Goal: Task Accomplishment & Management: Complete application form

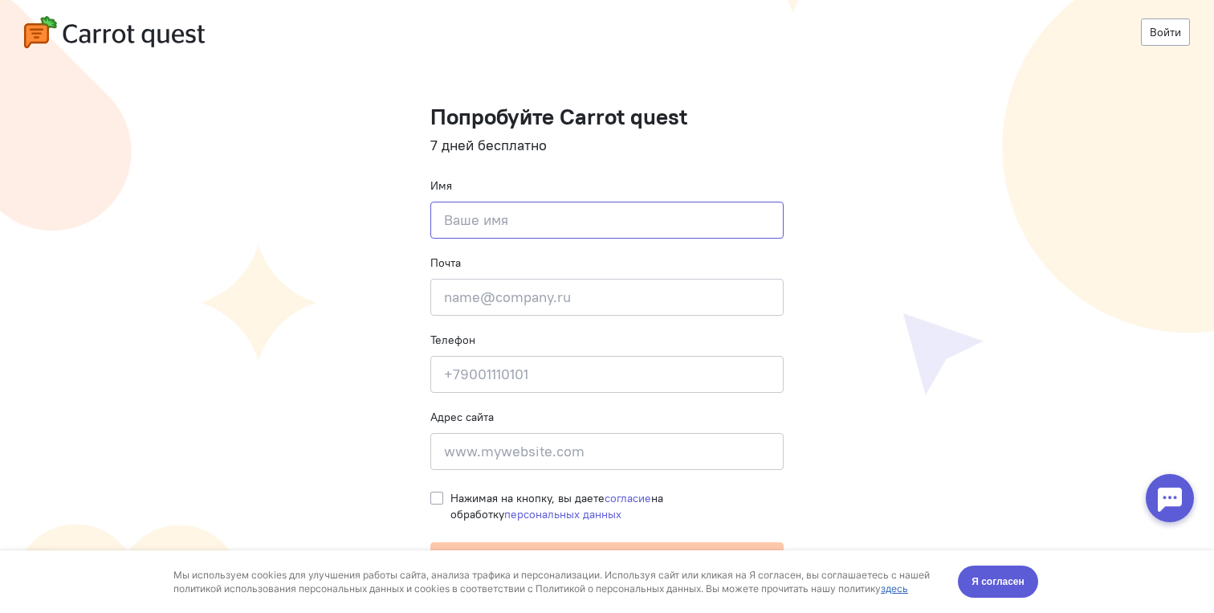
click at [519, 206] on input at bounding box center [607, 220] width 353 height 37
type input "Лаьу"
click at [544, 279] on input "email" at bounding box center [607, 297] width 353 height 37
paste input "[EMAIL_ADDRESS][DOMAIN_NAME]"
type input "[EMAIL_ADDRESS][DOMAIN_NAME]"
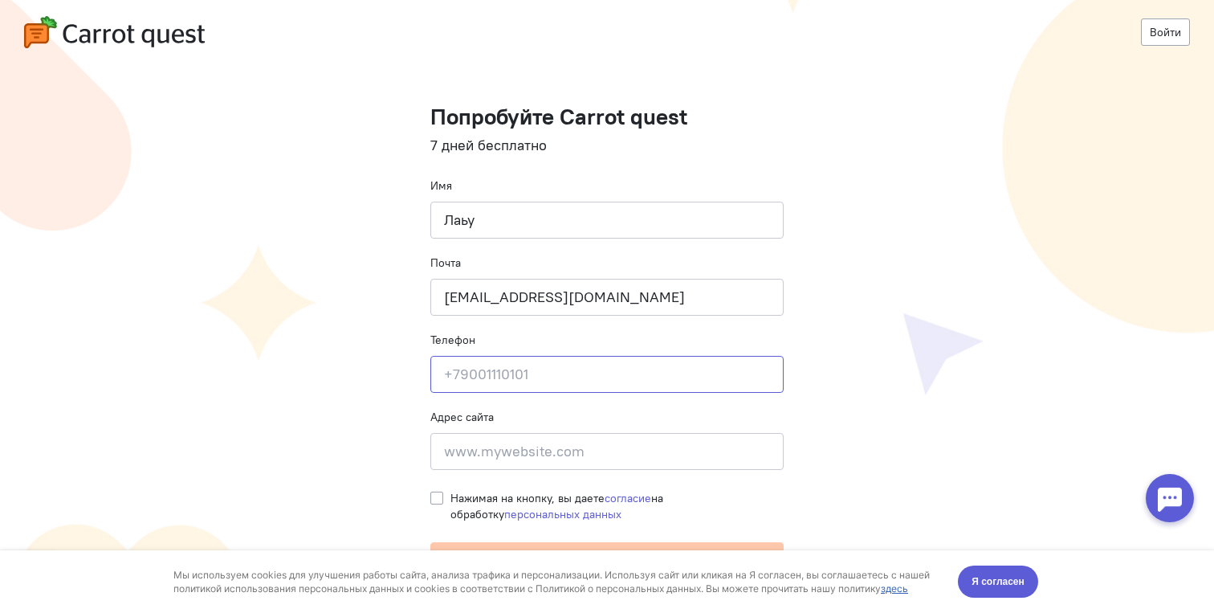
click at [514, 375] on input at bounding box center [607, 374] width 353 height 37
type input "7"
type input "[PHONE_NUMBER]"
click at [513, 453] on input at bounding box center [607, 451] width 353 height 37
paste input "[EMAIL_ADDRESS][DOMAIN_NAME]"
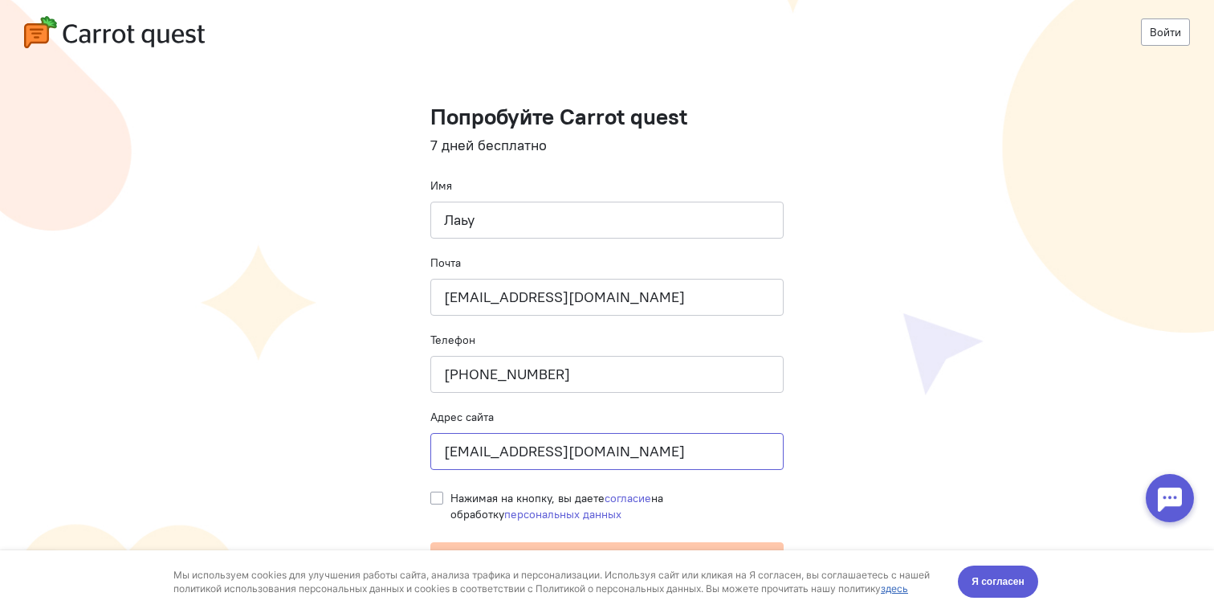
drag, startPoint x: 535, startPoint y: 451, endPoint x: 357, endPoint y: 449, distance: 177.5
click at [357, 449] on cq-registration "Войти Попробуйте Carrot quest 7 дней бесплатно Имя Лаьу Почта [EMAIL_ADDRESS][D…" at bounding box center [607, 306] width 1214 height 613
type input "[DOMAIN_NAME]"
click at [398, 444] on cq-registration "Войти Попробуйте Carrot quest 7 дней бесплатно Имя Лаьу Почта [EMAIL_ADDRESS][D…" at bounding box center [607, 306] width 1214 height 613
click at [426, 489] on cq-registration "Войти Попробуйте Carrot quest 7 дней бесплатно Имя Лаьу Почта [EMAIL_ADDRESS][D…" at bounding box center [607, 306] width 1214 height 613
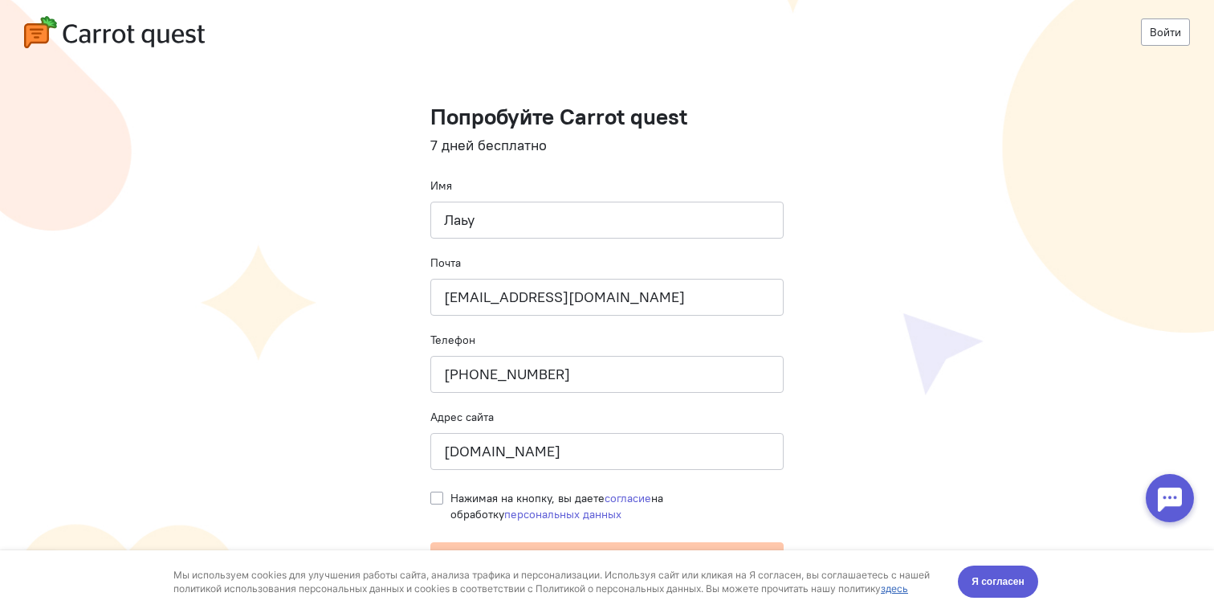
click at [451, 494] on label "Нажимая на кнопку, вы даете согласие на обработку персональных данных" at bounding box center [617, 506] width 333 height 32
click at [435, 494] on input "Нажимая на кнопку, вы даете согласие на обработку персональных данных" at bounding box center [437, 497] width 13 height 14
checkbox input "true"
drag, startPoint x: 999, startPoint y: 588, endPoint x: 916, endPoint y: 572, distance: 84.3
click at [998, 588] on span "Я согласен" at bounding box center [998, 581] width 53 height 16
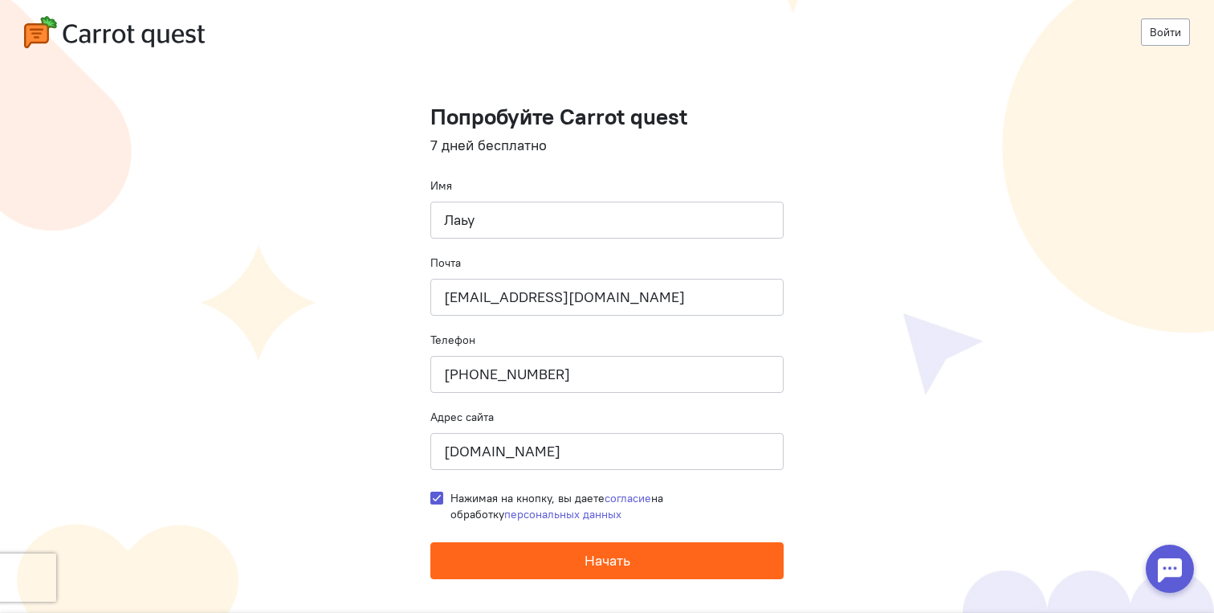
click at [752, 563] on button "Начать" at bounding box center [607, 560] width 353 height 37
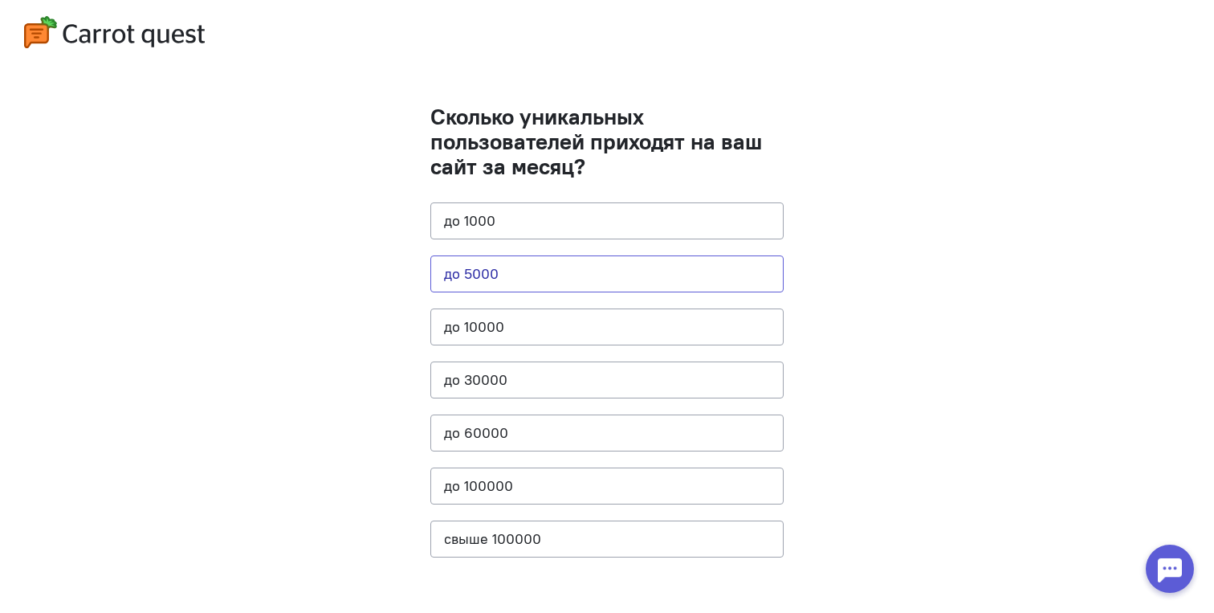
drag, startPoint x: 528, startPoint y: 273, endPoint x: 541, endPoint y: 325, distance: 54.0
click at [528, 273] on button "до 5000" at bounding box center [607, 273] width 353 height 37
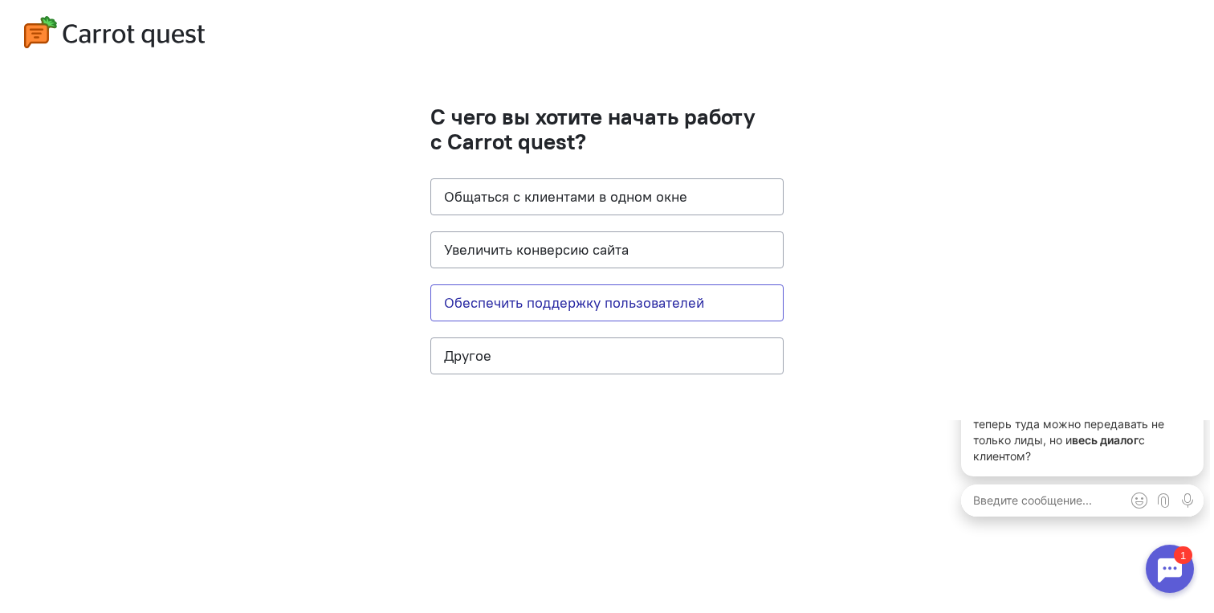
click at [605, 316] on button "Обеспечить поддержку пользователей" at bounding box center [607, 302] width 353 height 37
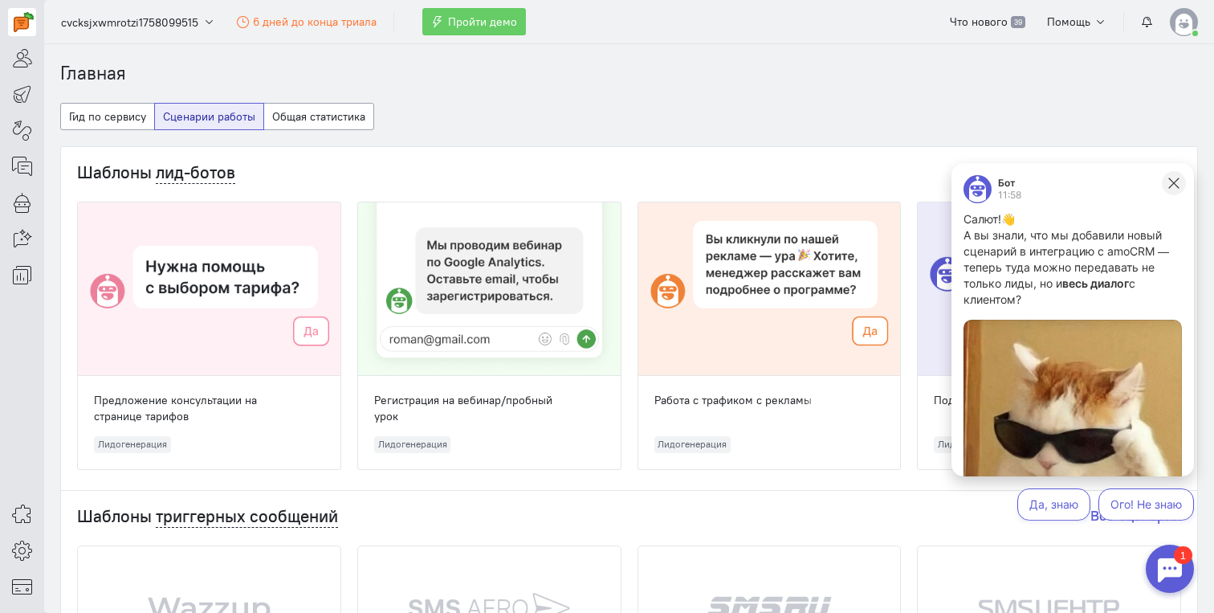
click at [1177, 185] on icon at bounding box center [1174, 183] width 14 height 14
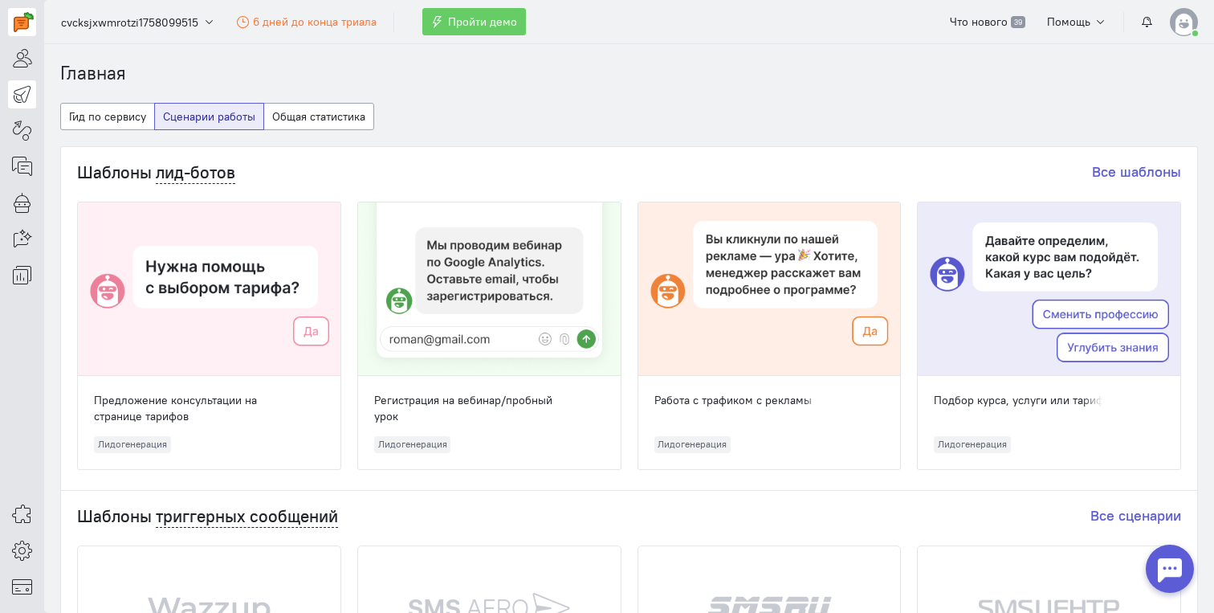
click at [22, 90] on icon at bounding box center [22, 93] width 20 height 19
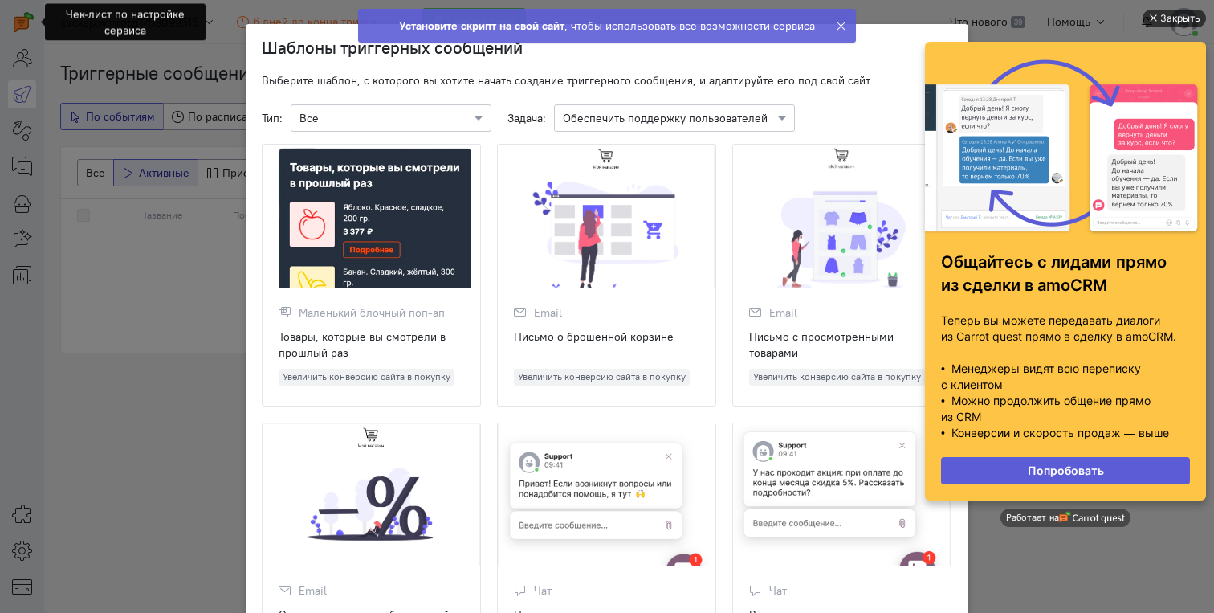
click at [1173, 18] on div "Закрыть" at bounding box center [1181, 19] width 40 height 18
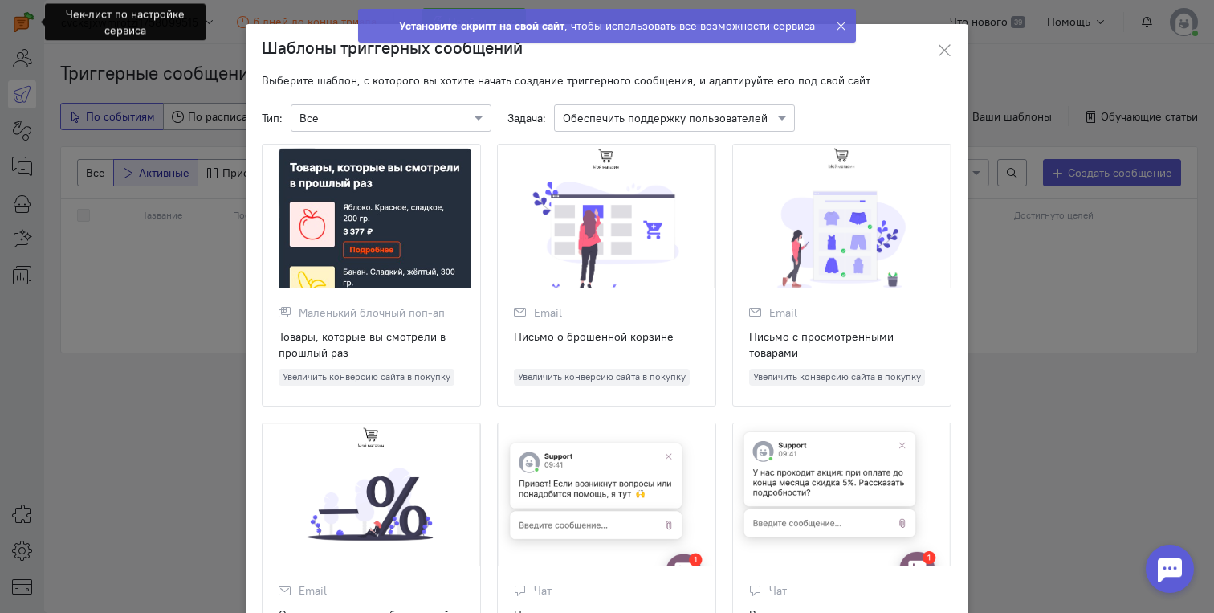
scroll to position [4, 0]
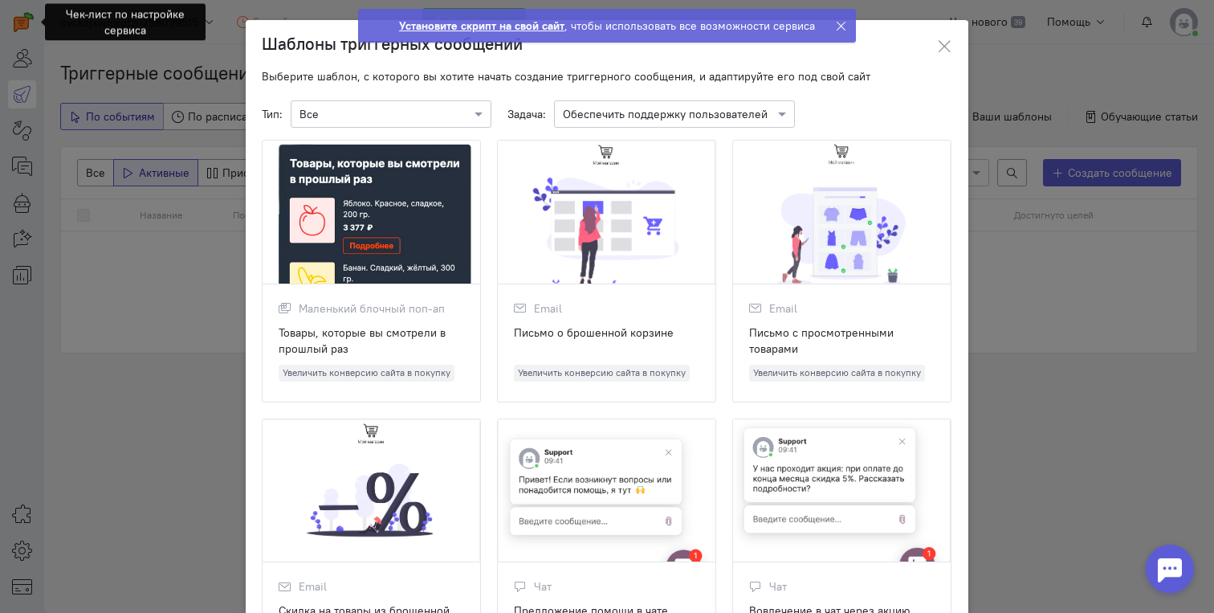
click at [838, 22] on icon at bounding box center [841, 26] width 12 height 12
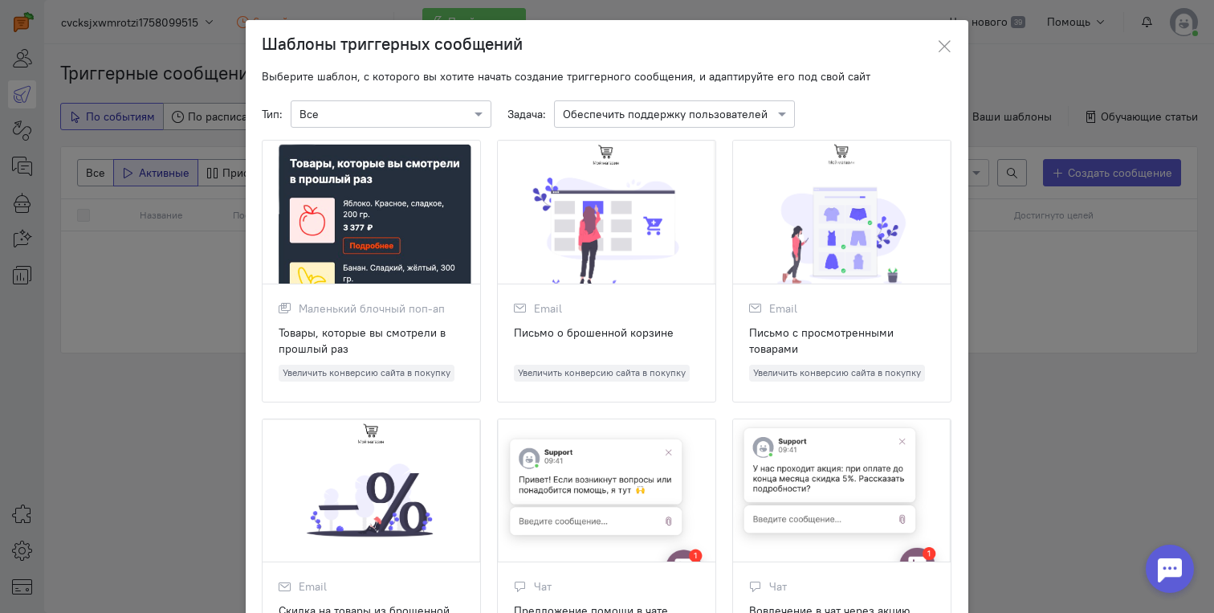
click at [664, 322] on div "Email Письмо о брошенной корзине Увеличить конверсию сайта в покупку" at bounding box center [607, 342] width 218 height 117
